Goal: Task Accomplishment & Management: Complete application form

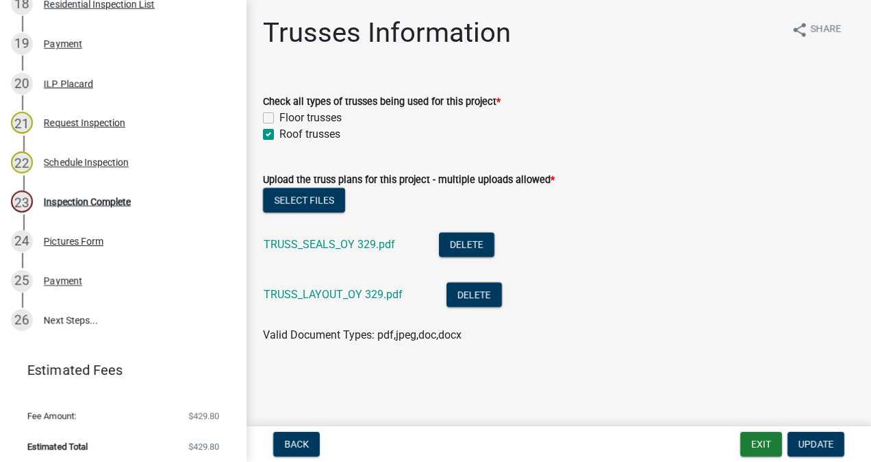
scroll to position [956, 0]
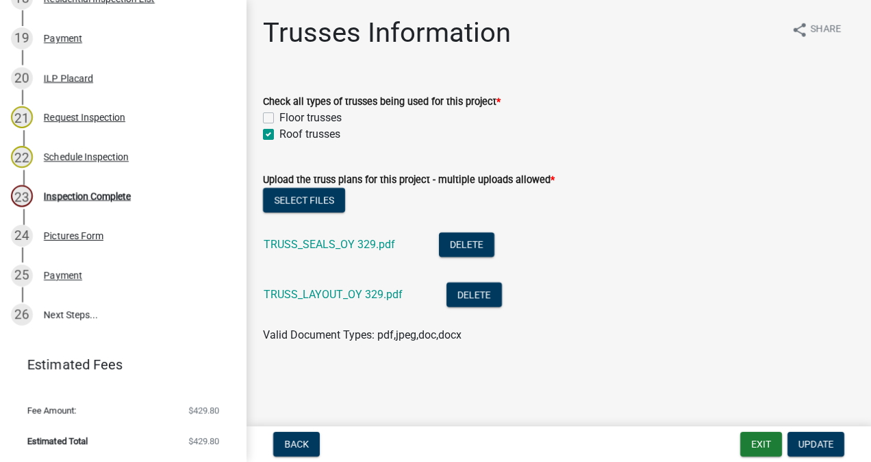
click at [115, 197] on div "Inspection Complete" at bounding box center [87, 196] width 87 height 10
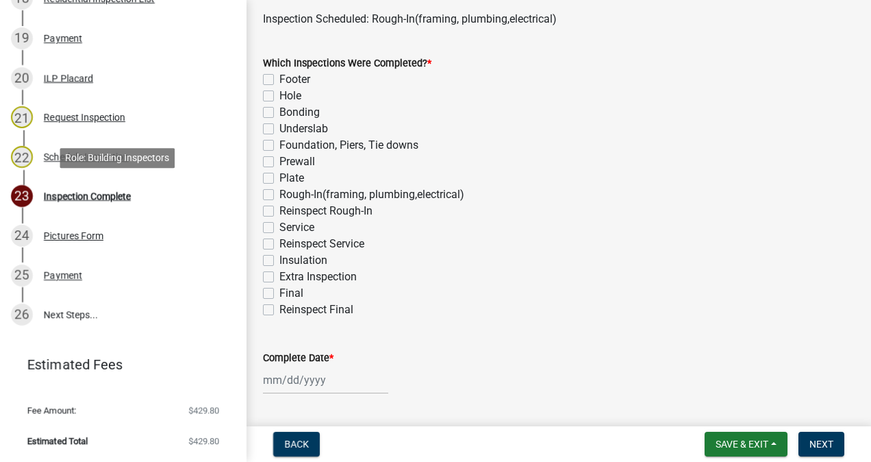
scroll to position [114, 0]
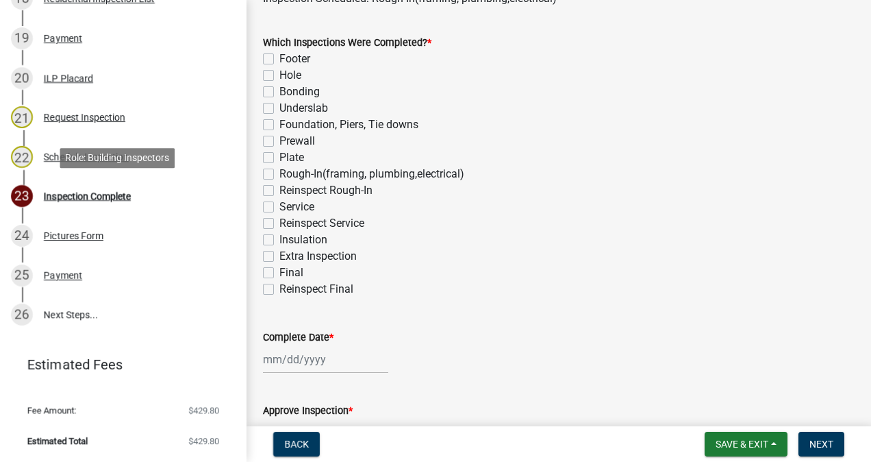
click at [279, 174] on label "Rough-In(framing, plumbing,electrical)" at bounding box center [371, 174] width 185 height 16
click at [279, 174] on input "Rough-In(framing, plumbing,electrical)" at bounding box center [283, 170] width 9 height 9
checkbox input "true"
checkbox input "false"
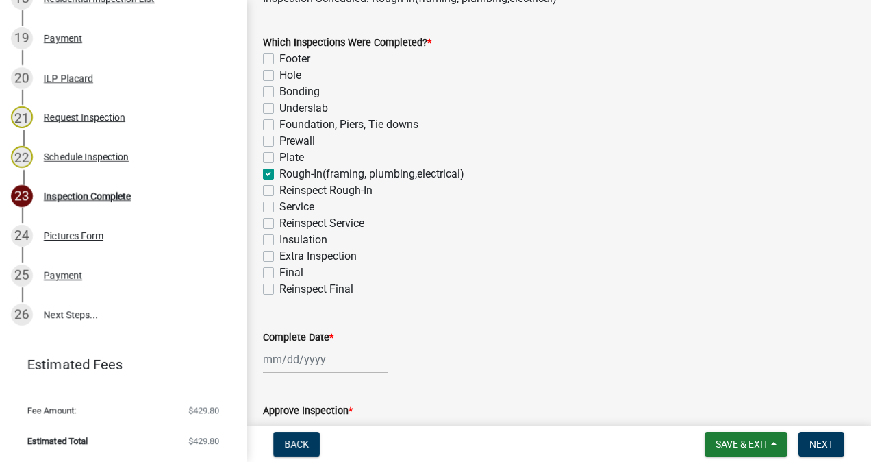
checkbox input "false"
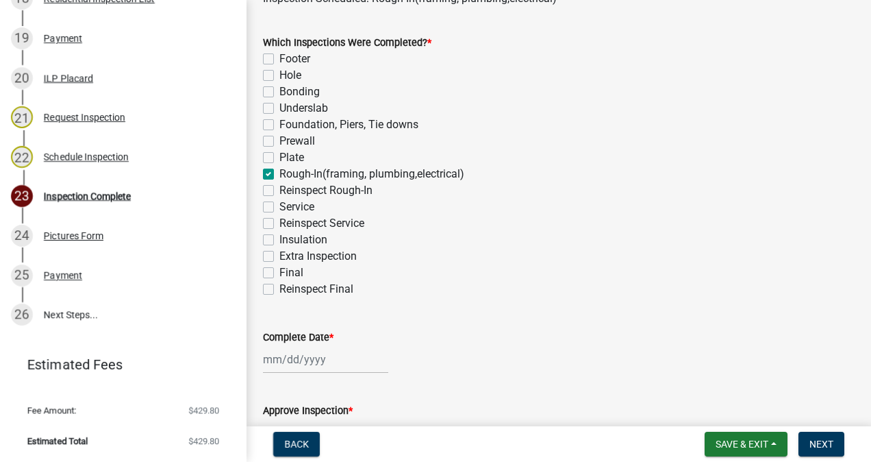
checkbox input "true"
checkbox input "false"
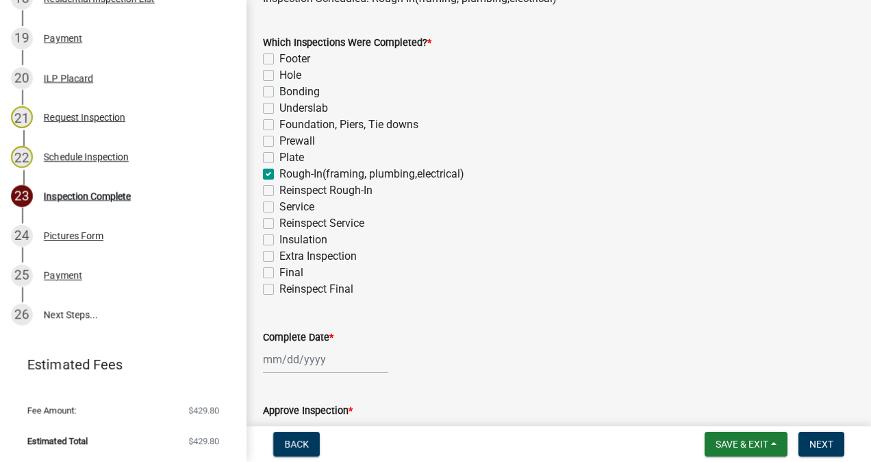
checkbox input "false"
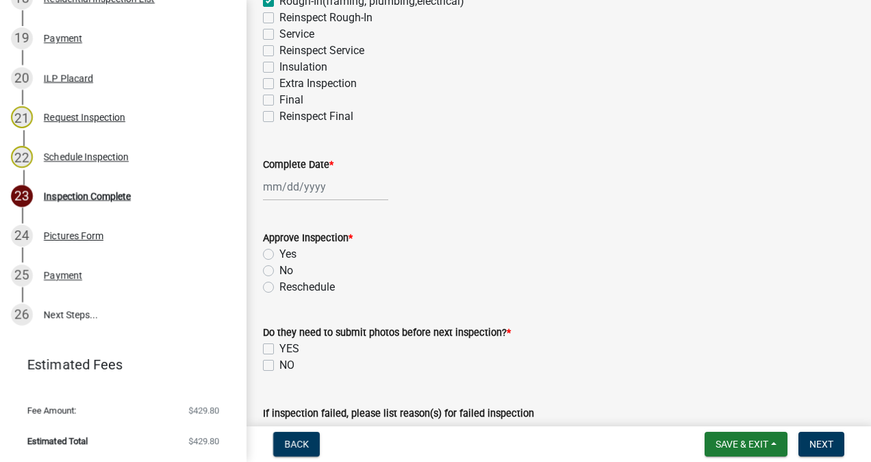
scroll to position [304, 0]
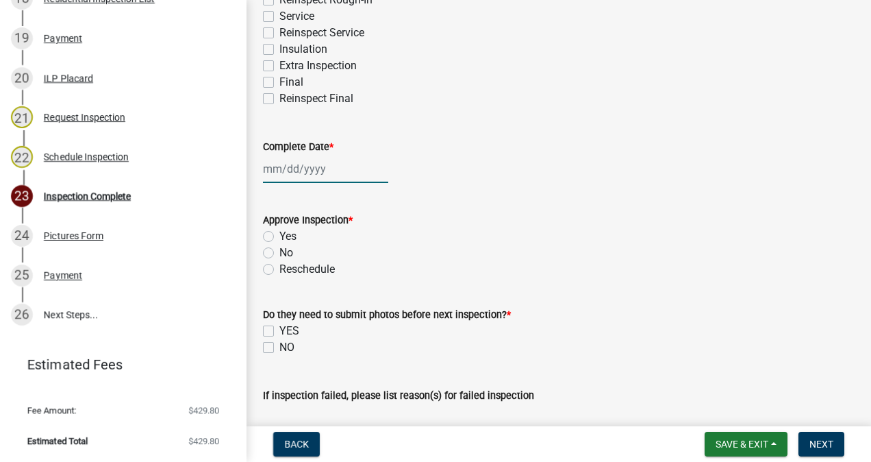
click at [314, 165] on div at bounding box center [325, 169] width 125 height 28
select select "10"
select select "2025"
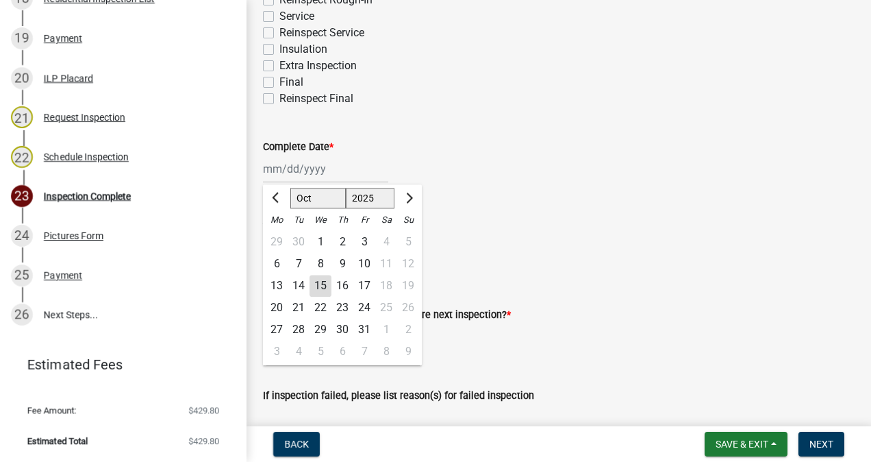
click at [325, 289] on div "15" at bounding box center [321, 286] width 22 height 22
type input "[DATE]"
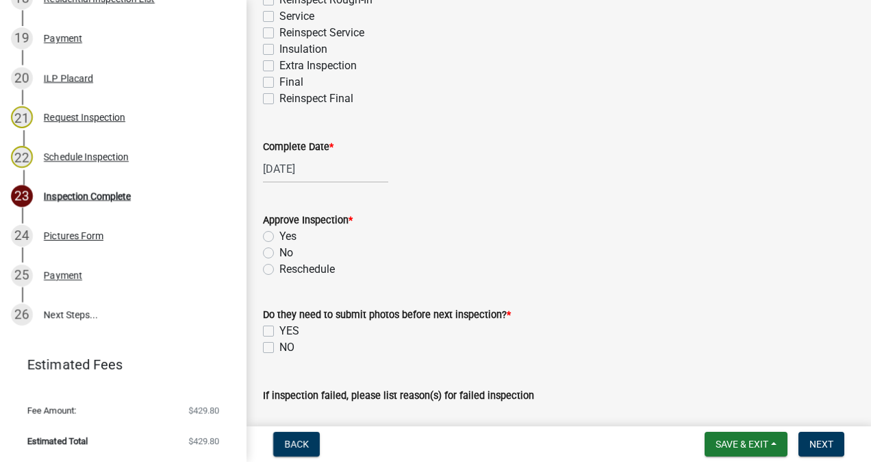
click at [279, 249] on label "No" at bounding box center [286, 253] width 14 height 16
click at [279, 249] on input "No" at bounding box center [283, 249] width 9 height 9
radio input "true"
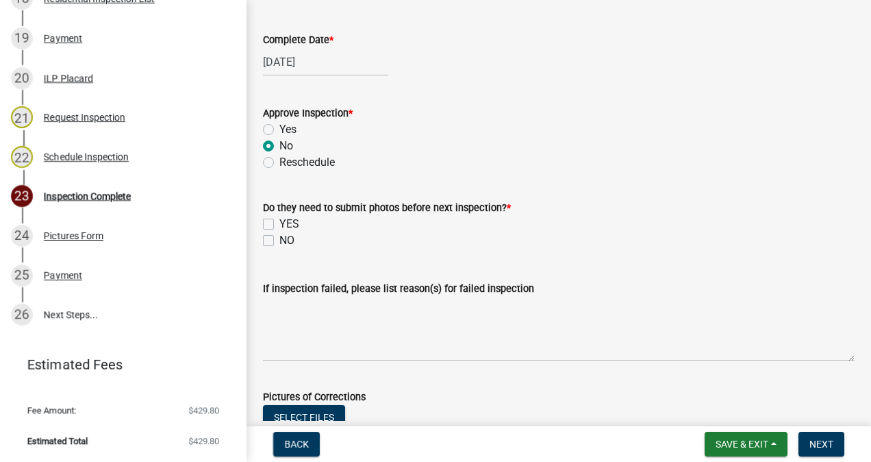
scroll to position [489, 0]
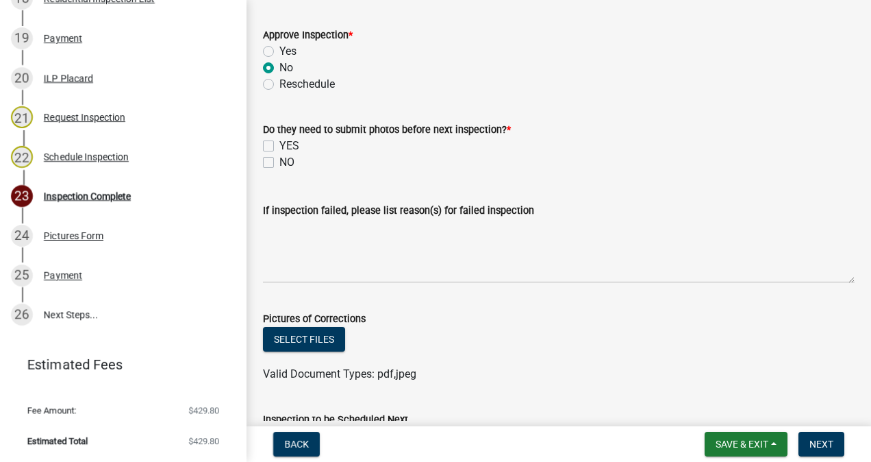
click at [279, 165] on label "NO" at bounding box center [286, 162] width 15 height 16
click at [279, 163] on input "NO" at bounding box center [283, 158] width 9 height 9
checkbox input "true"
checkbox input "false"
checkbox input "true"
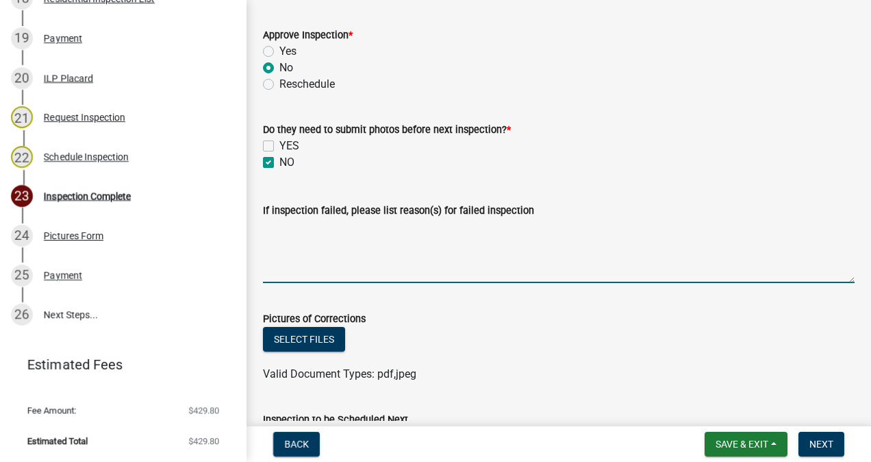
click at [355, 233] on textarea "If inspection failed, please list reason(s) for failed inspection" at bounding box center [559, 251] width 592 height 64
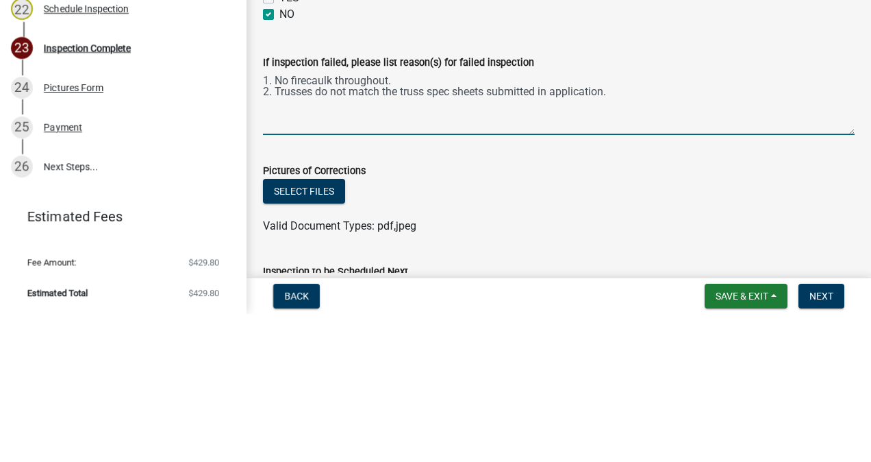
click at [625, 238] on textarea "1. No firecaulk throughout. 2. Trusses do not match the truss spec sheets submi…" at bounding box center [559, 251] width 592 height 64
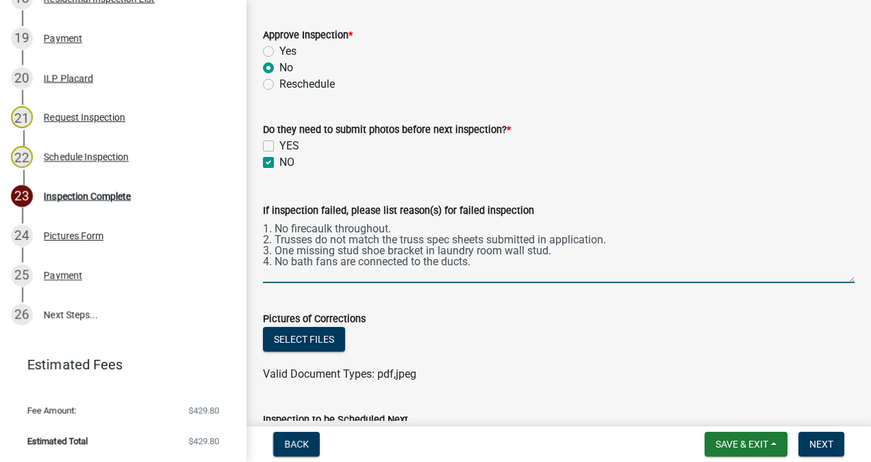
click at [493, 263] on textarea "1. No firecaulk throughout. 2. Trusses do not match the truss spec sheets submi…" at bounding box center [559, 251] width 592 height 64
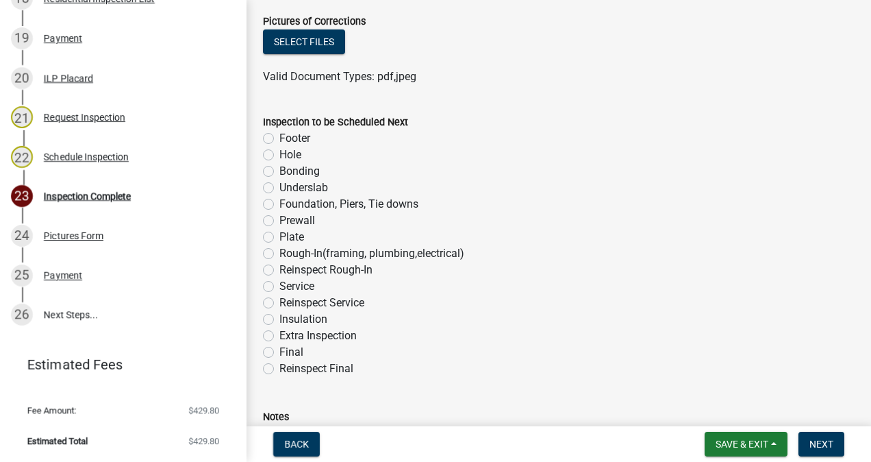
scroll to position [788, 0]
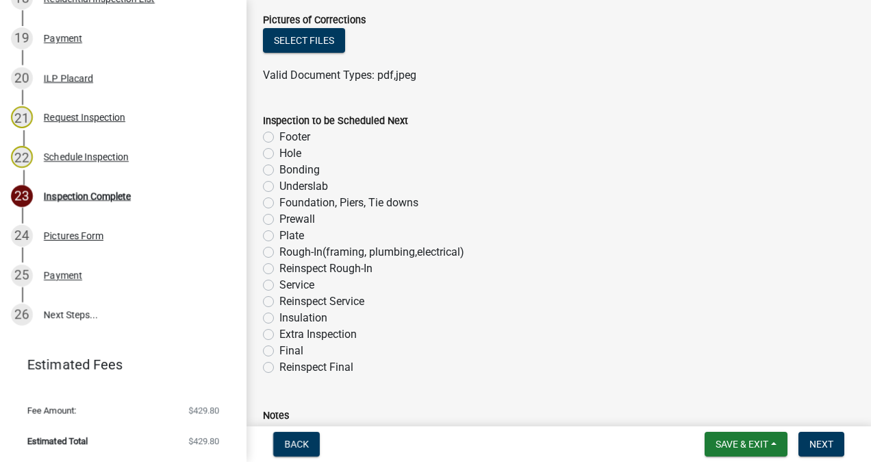
type textarea "1. No firecaulk throughout. 2. Trusses do not match the truss spec sheets submi…"
click at [279, 268] on label "Reinspect Rough-In" at bounding box center [325, 268] width 93 height 16
click at [279, 268] on input "Reinspect Rough-In" at bounding box center [283, 264] width 9 height 9
radio input "true"
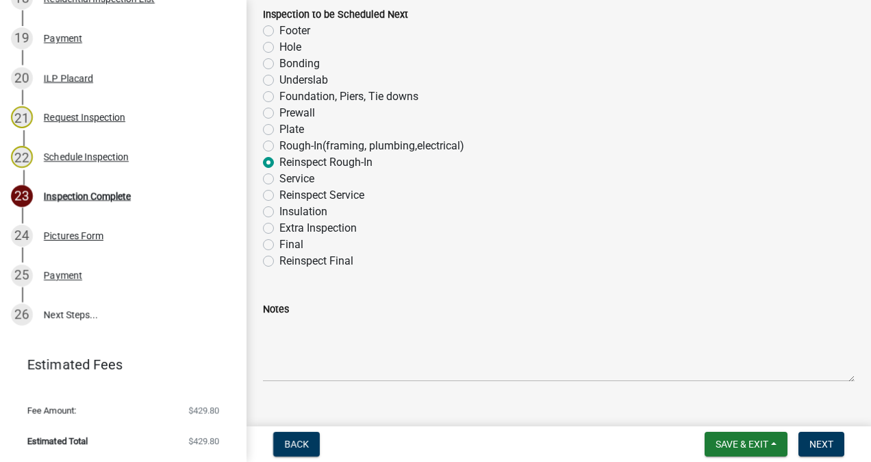
scroll to position [919, 0]
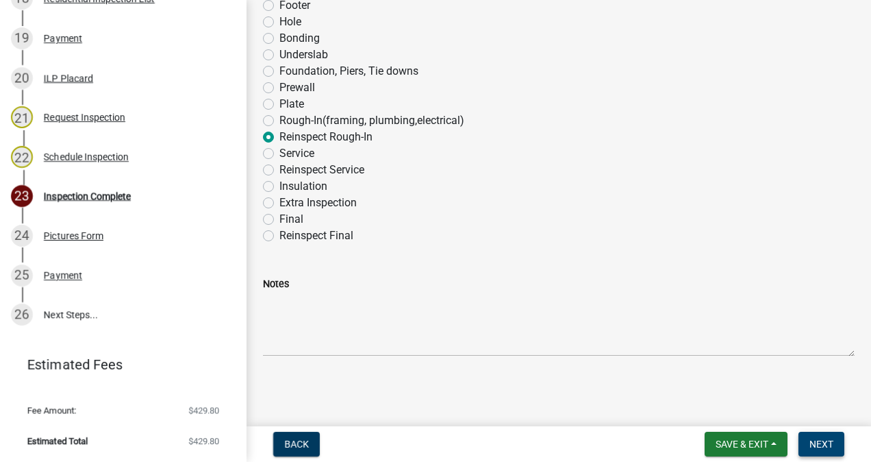
click at [816, 441] on span "Next" at bounding box center [822, 443] width 24 height 11
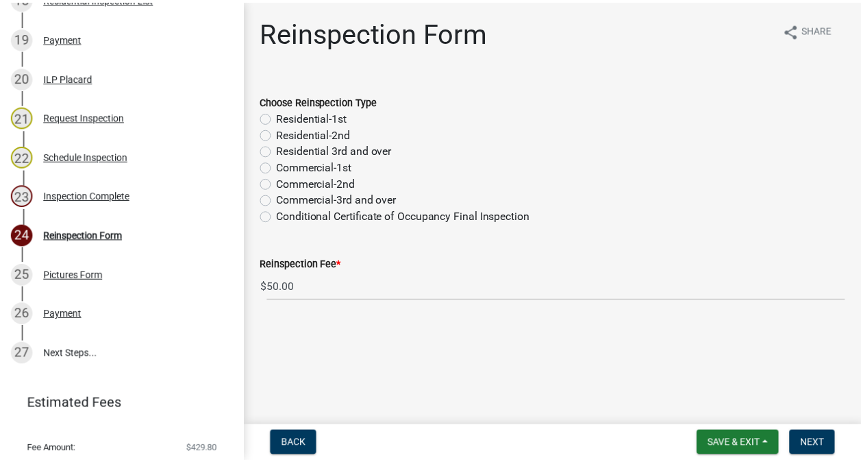
scroll to position [995, 0]
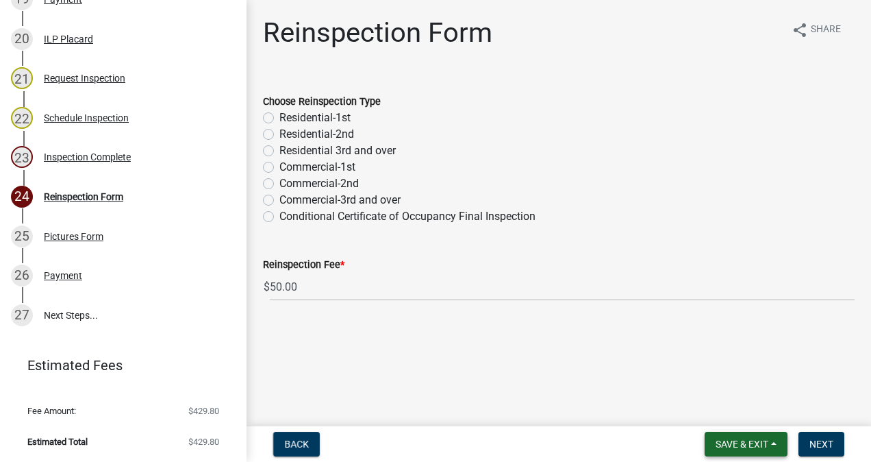
click at [746, 440] on span "Save & Exit" at bounding box center [742, 443] width 53 height 11
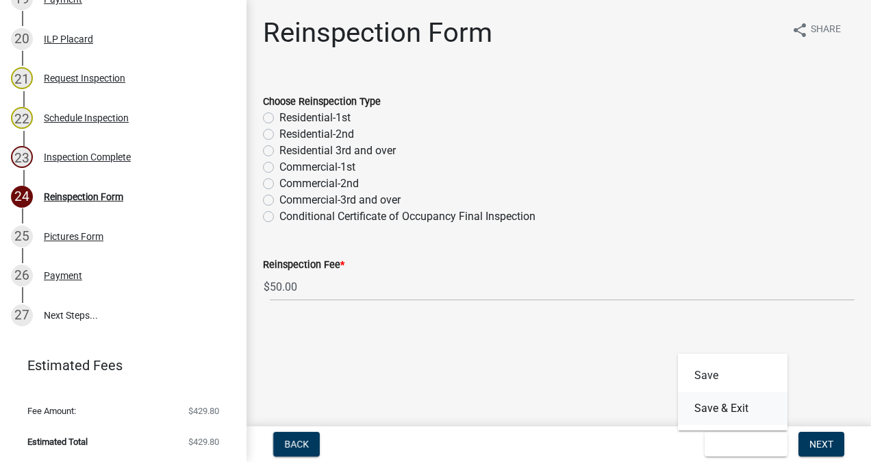
click at [734, 410] on button "Save & Exit" at bounding box center [733, 408] width 110 height 33
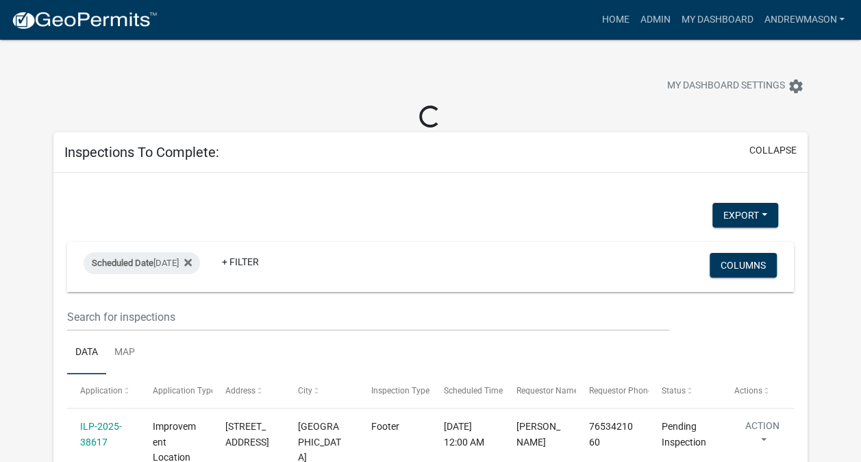
select select "3: 100"
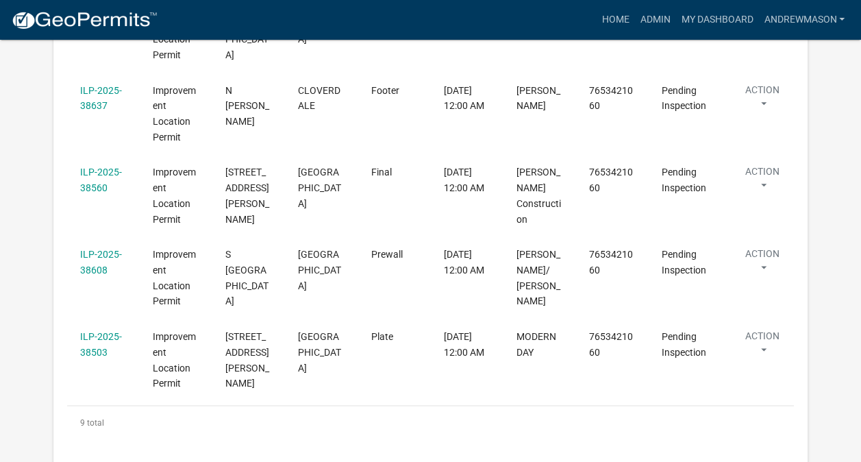
scroll to position [754, 0]
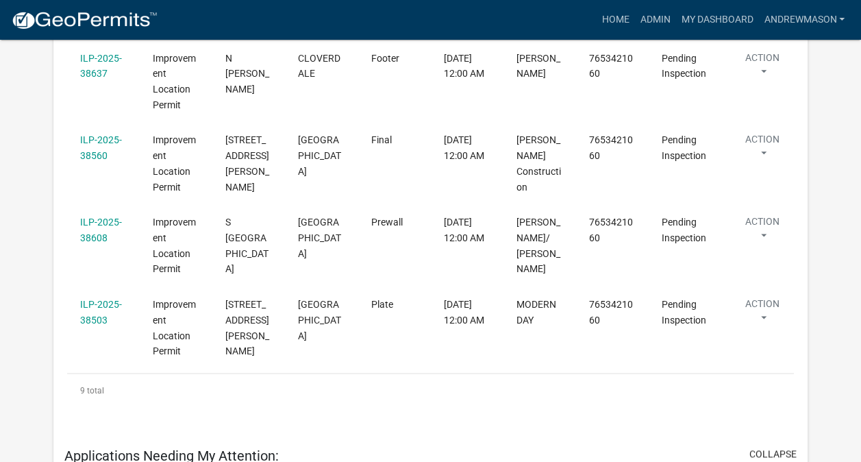
click at [104, 222] on link "ILP-2025-38608" at bounding box center [101, 229] width 42 height 27
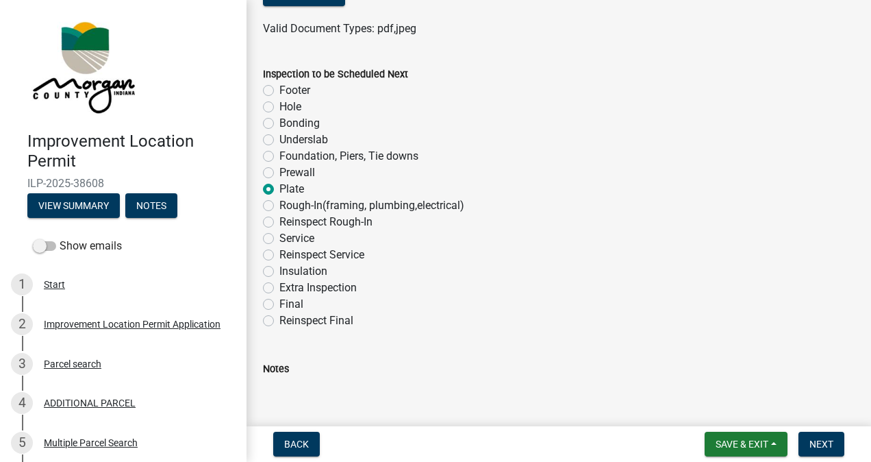
scroll to position [919, 0]
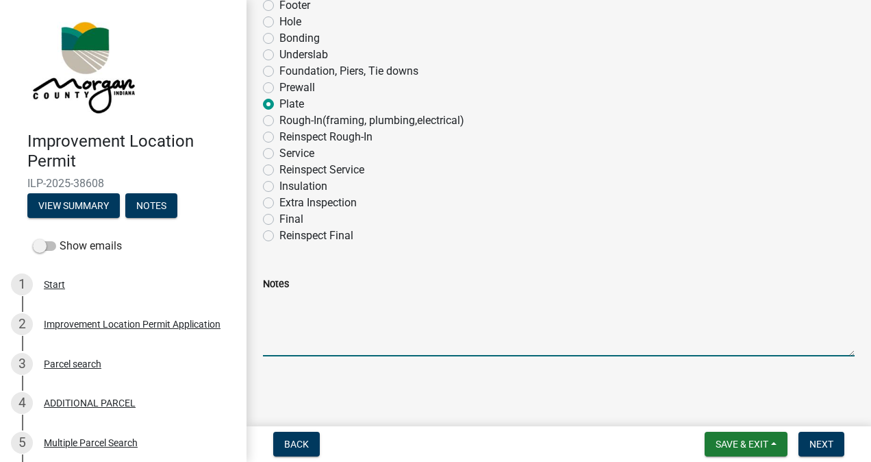
click at [587, 354] on textarea "Notes" at bounding box center [559, 324] width 592 height 64
click at [823, 442] on span "Next" at bounding box center [822, 443] width 24 height 11
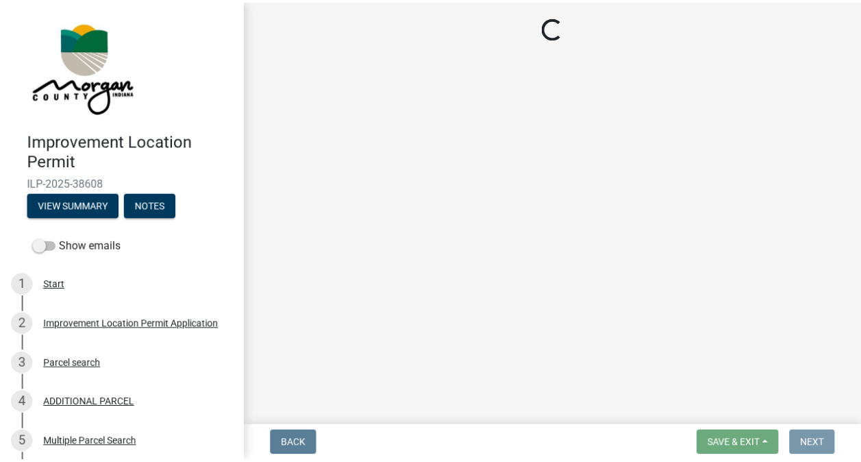
scroll to position [0, 0]
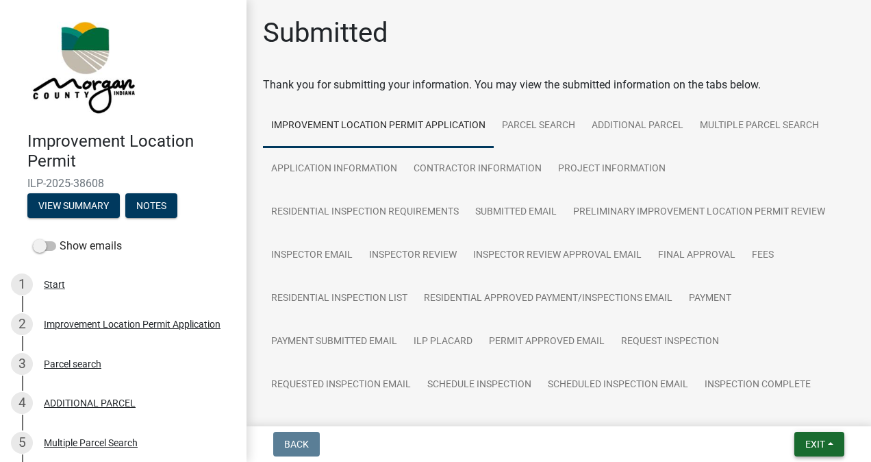
click at [813, 443] on span "Exit" at bounding box center [816, 443] width 20 height 11
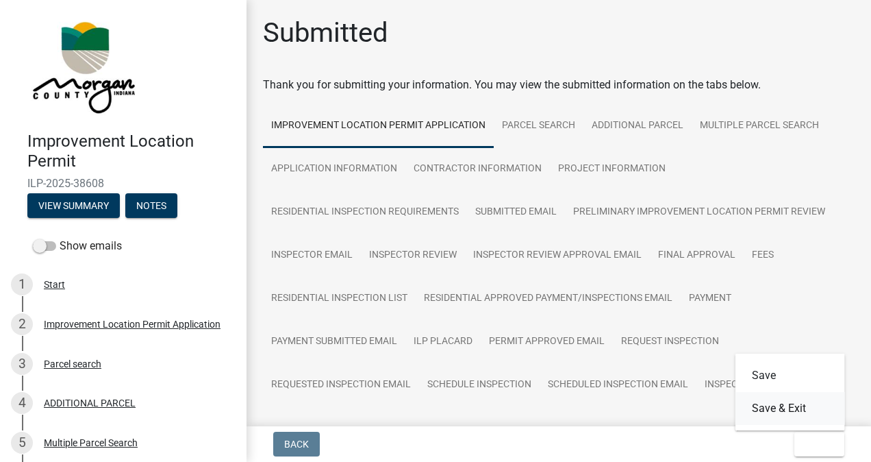
click at [793, 404] on button "Save & Exit" at bounding box center [791, 408] width 110 height 33
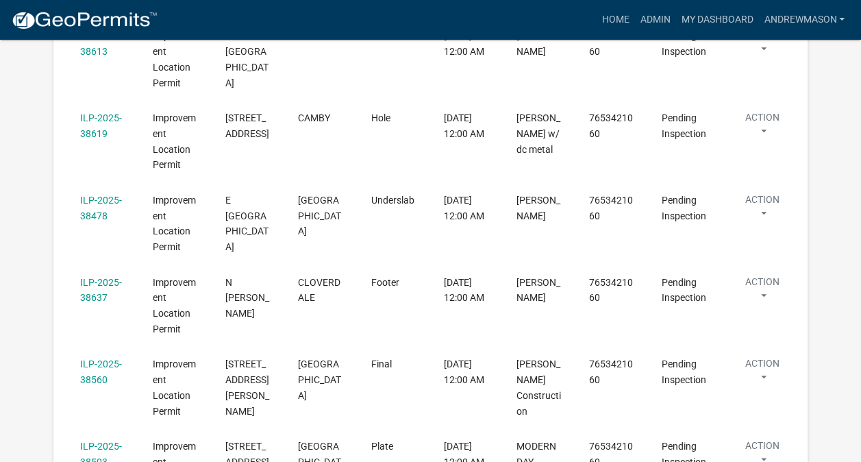
scroll to position [592, 0]
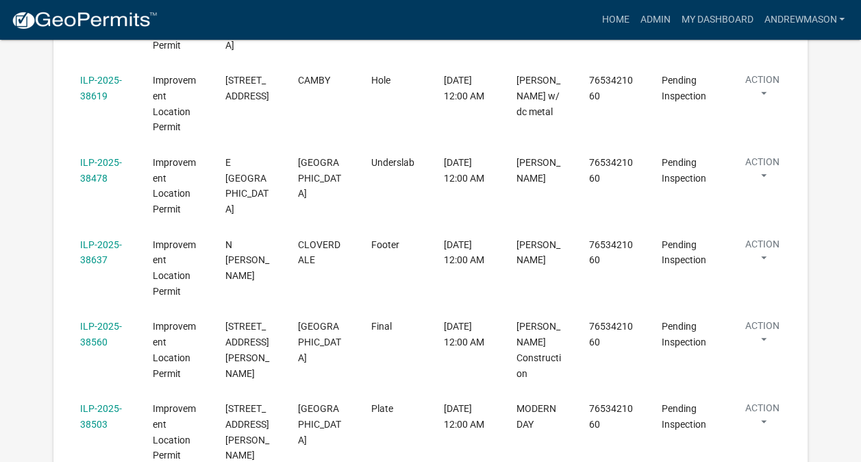
select select "3: 100"
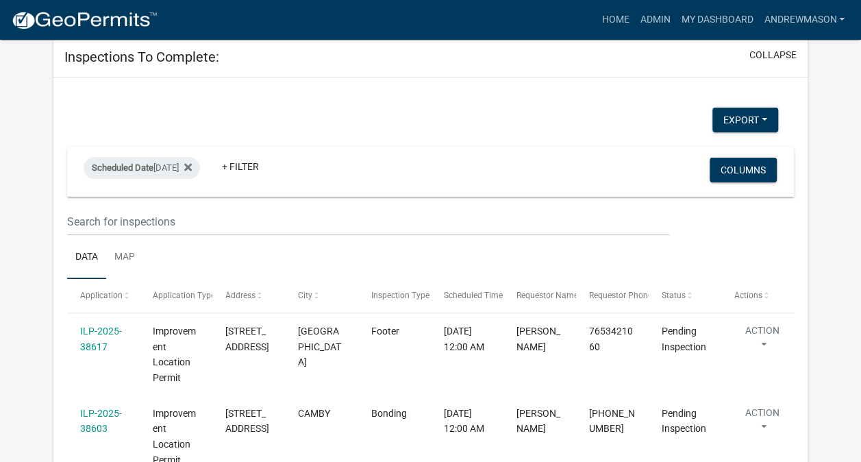
scroll to position [68, 0]
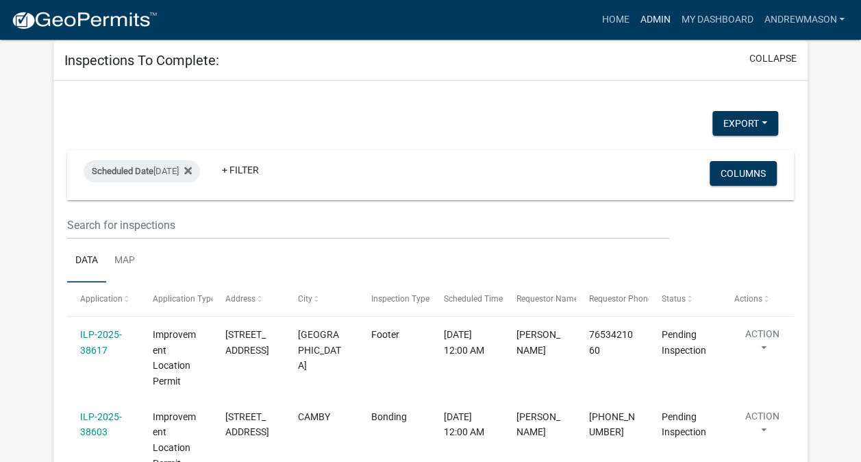
click at [652, 23] on link "Admin" at bounding box center [654, 20] width 41 height 26
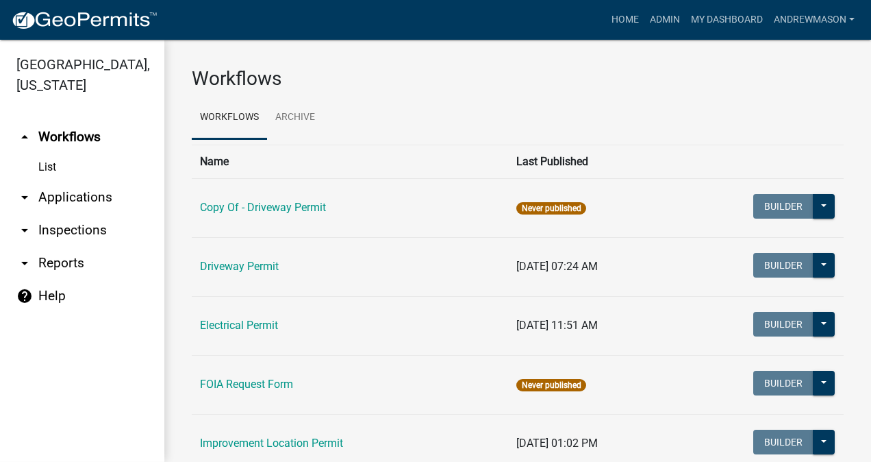
click at [93, 199] on link "arrow_drop_down Applications" at bounding box center [82, 197] width 164 height 33
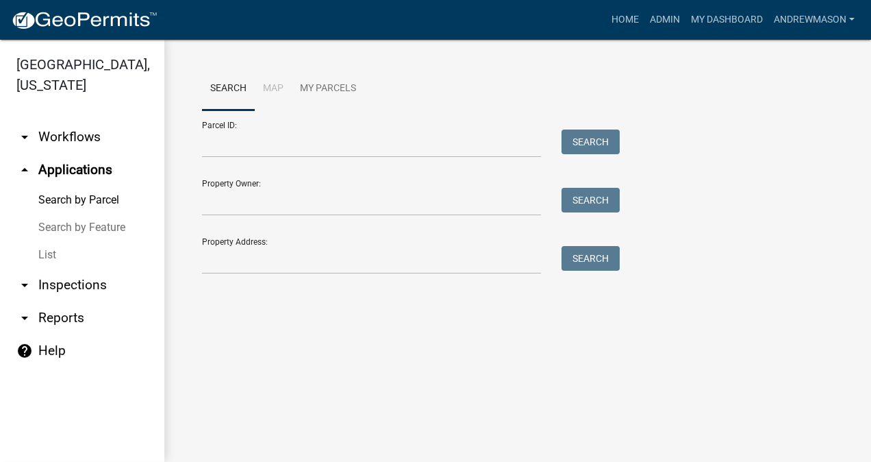
click at [60, 253] on link "List" at bounding box center [82, 254] width 164 height 27
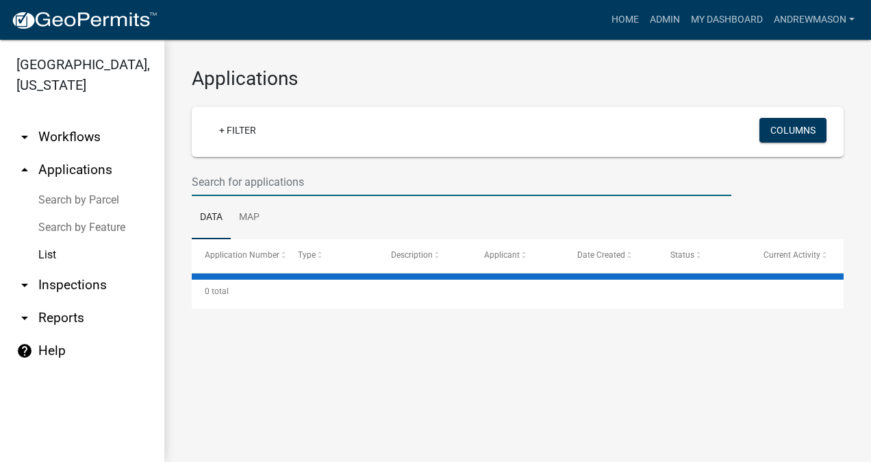
click at [236, 176] on input "text" at bounding box center [462, 182] width 540 height 28
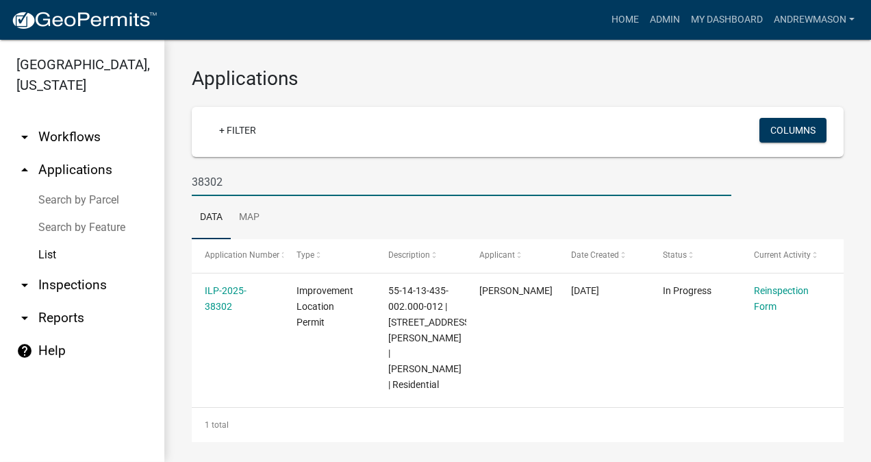
type input "38302"
click at [225, 303] on link "ILP-2025-38302" at bounding box center [226, 298] width 42 height 27
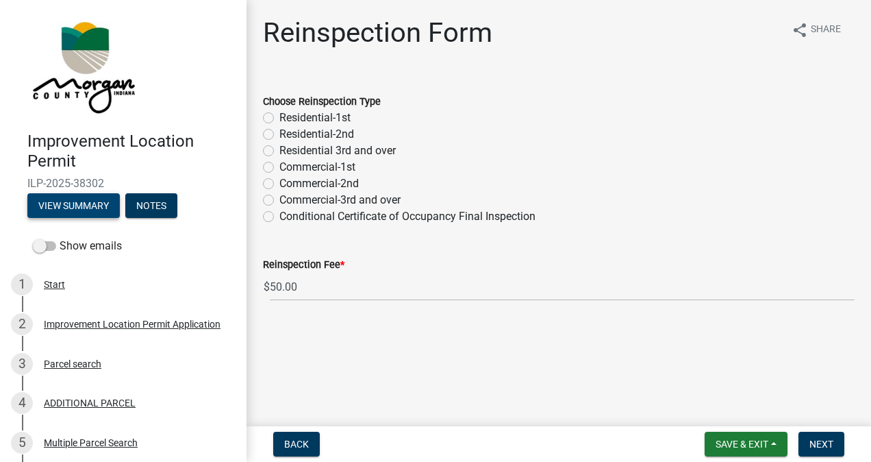
click at [93, 209] on button "View Summary" at bounding box center [73, 205] width 92 height 25
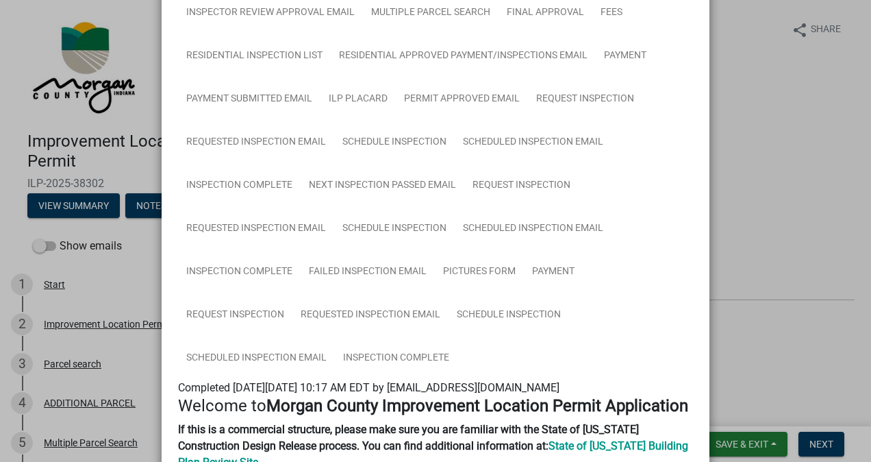
scroll to position [305, 0]
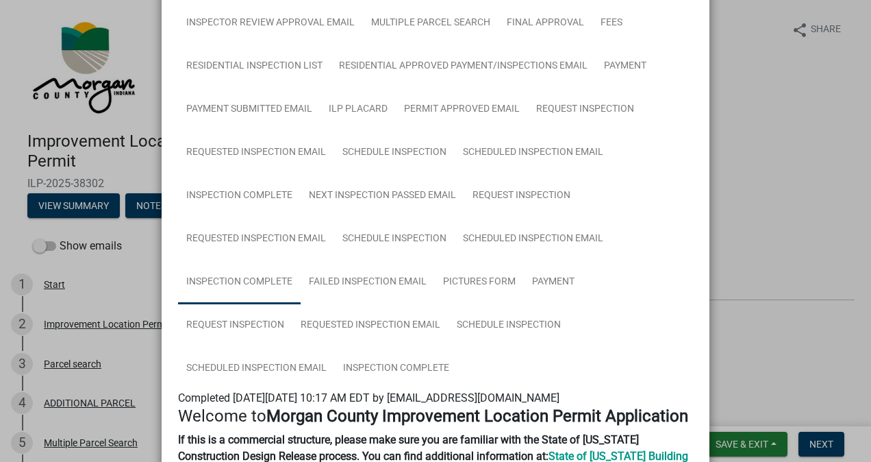
click at [255, 286] on link "Inspection Complete" at bounding box center [239, 282] width 123 height 44
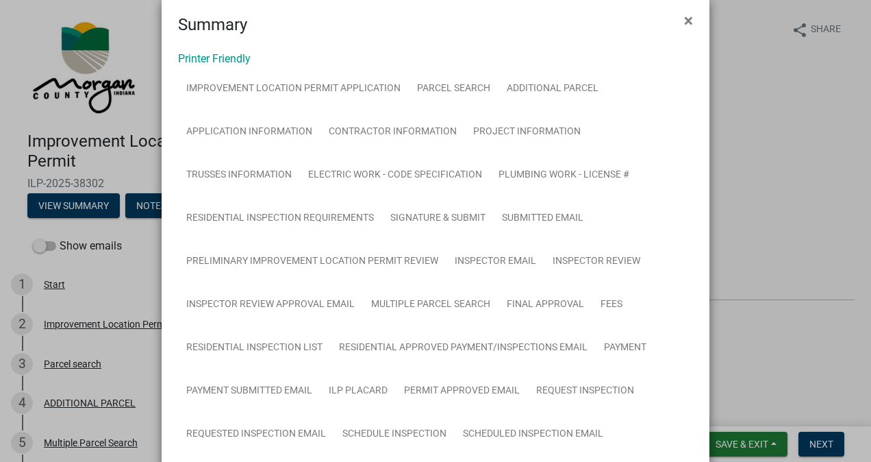
scroll to position [0, 0]
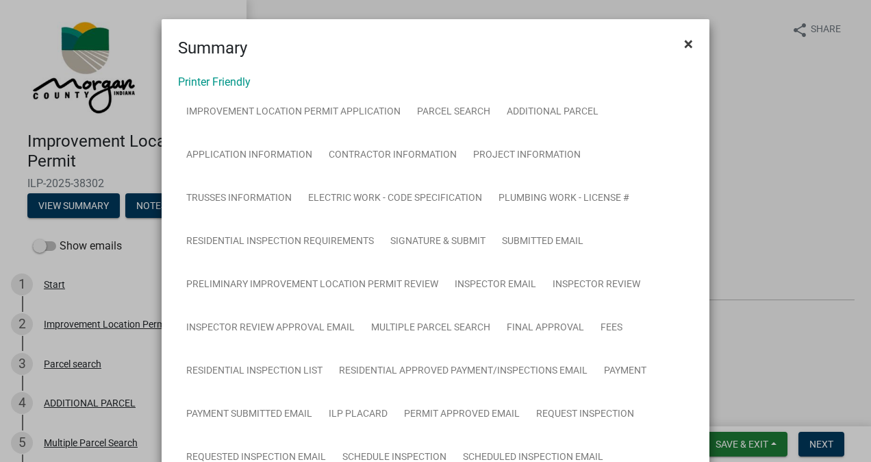
click at [676, 38] on button "×" at bounding box center [688, 44] width 31 height 38
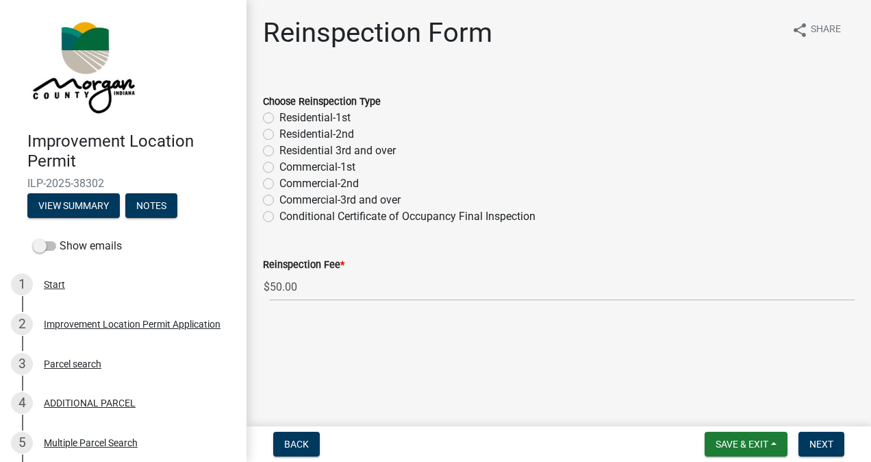
click at [279, 133] on label "Residential-2nd" at bounding box center [316, 134] width 75 height 16
click at [279, 133] on input "Residential-2nd" at bounding box center [283, 130] width 9 height 9
radio input "true"
click at [279, 121] on label "Residential-1st" at bounding box center [314, 118] width 71 height 16
click at [279, 119] on input "Residential-1st" at bounding box center [283, 114] width 9 height 9
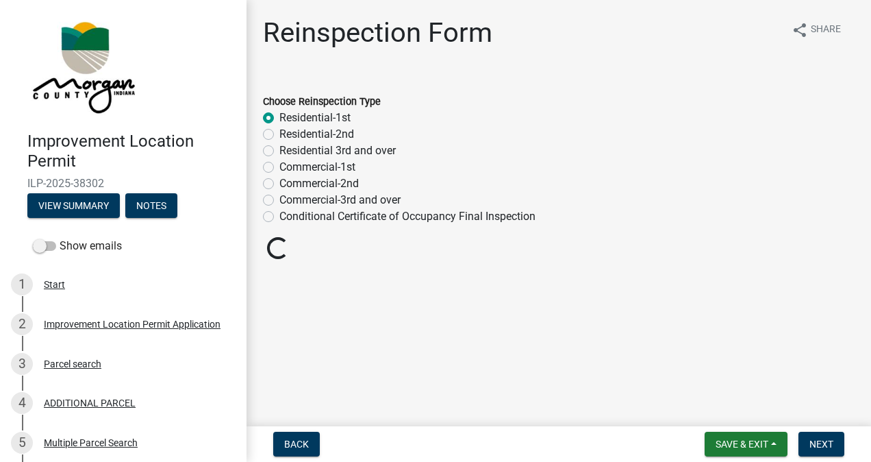
radio input "true"
click at [818, 439] on span "Next" at bounding box center [822, 443] width 24 height 11
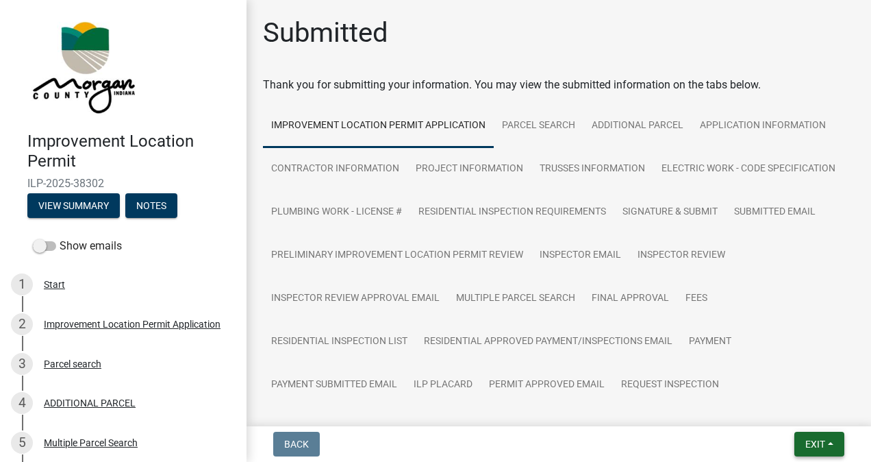
click at [815, 445] on span "Exit" at bounding box center [816, 443] width 20 height 11
click at [806, 409] on button "Save & Exit" at bounding box center [791, 408] width 110 height 33
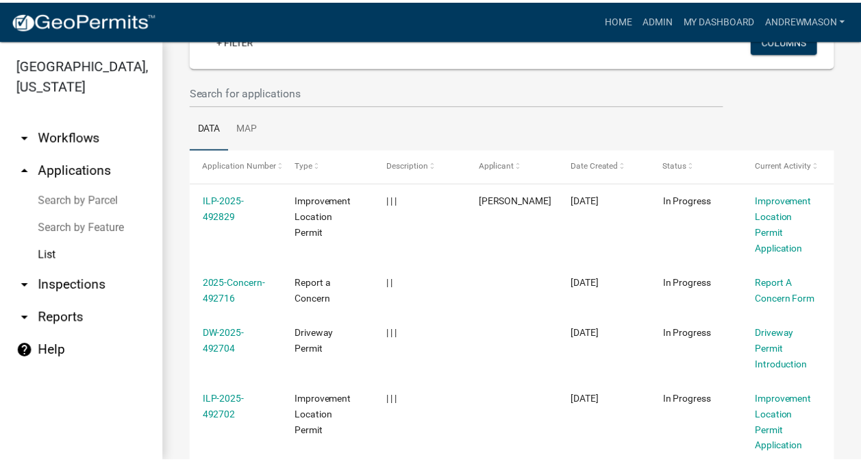
scroll to position [88, 0]
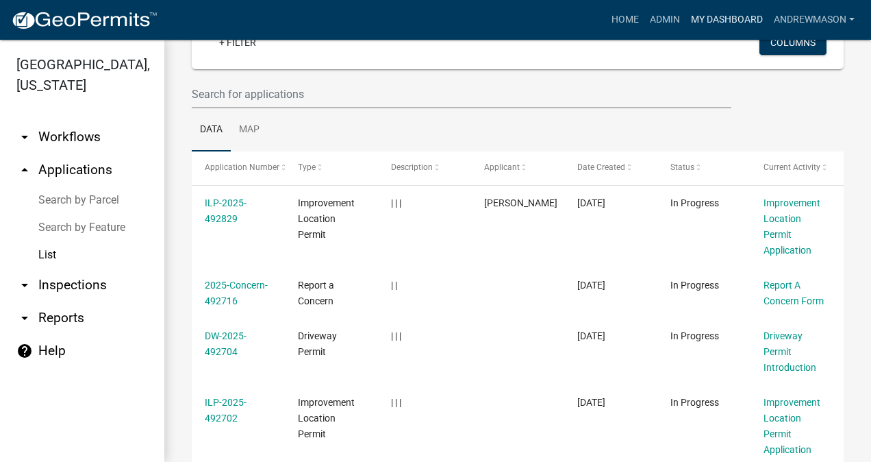
click at [719, 29] on link "My Dashboard" at bounding box center [727, 20] width 83 height 26
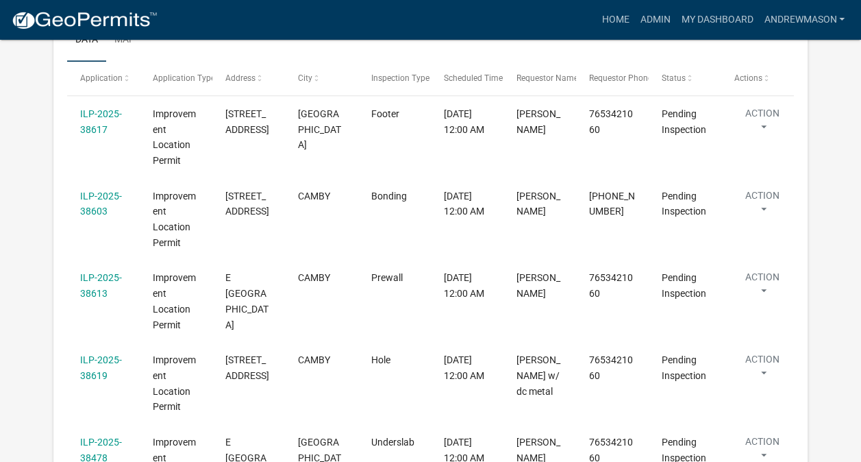
scroll to position [289, 0]
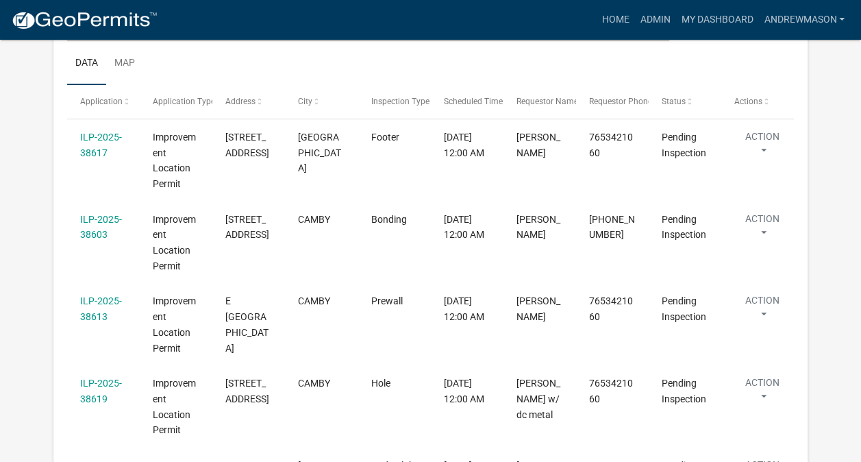
select select "3: 100"
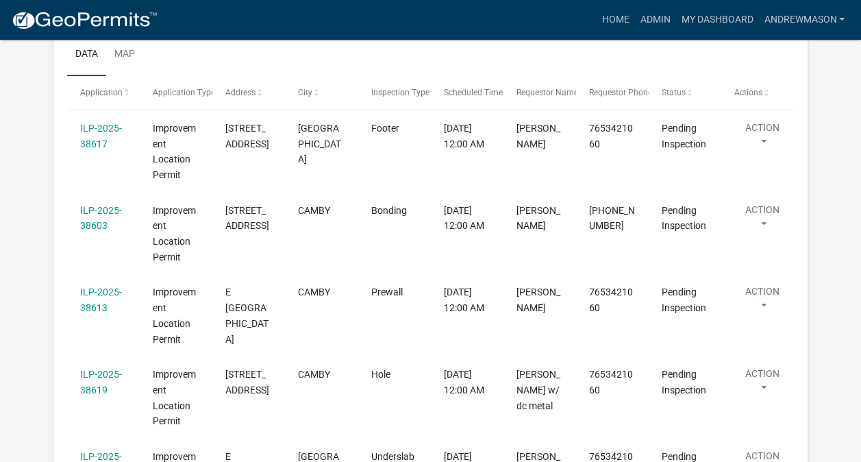
scroll to position [219, 0]
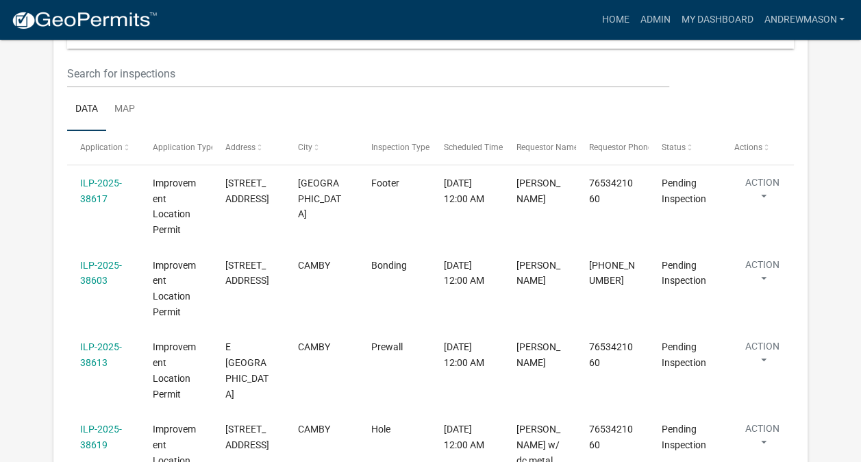
click at [104, 268] on link "ILP-2025-38603" at bounding box center [101, 273] width 42 height 27
